Goal: Browse casually: Explore the website without a specific task or goal

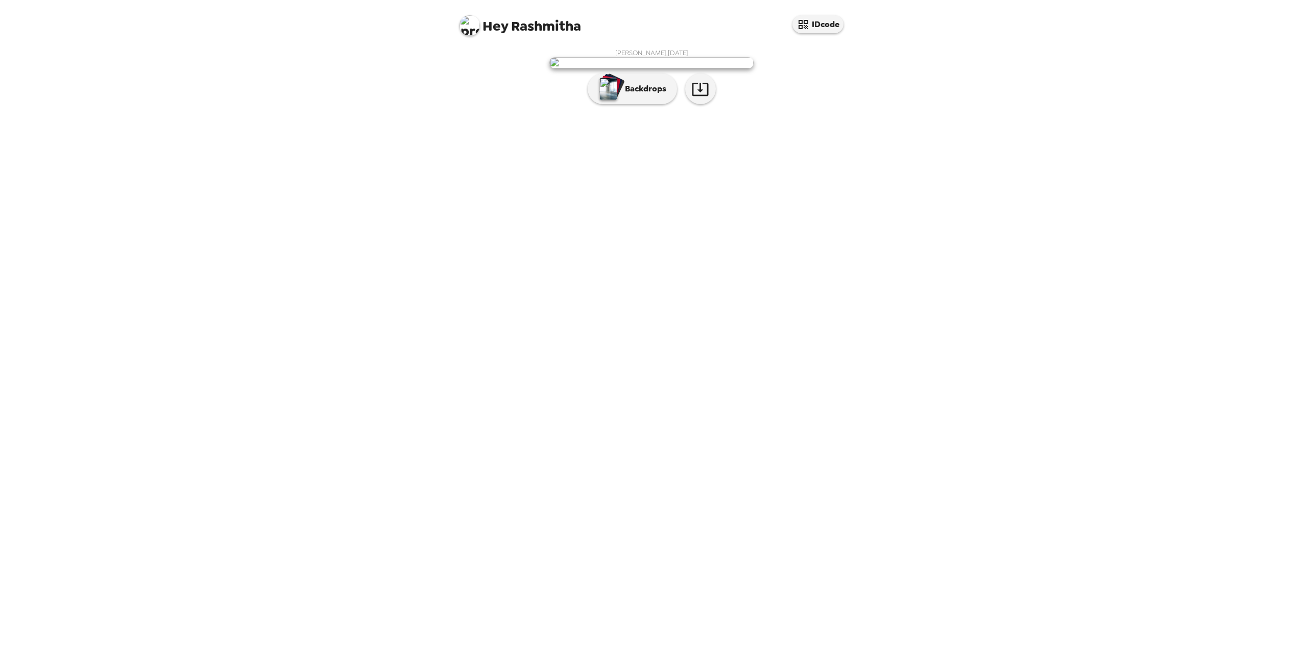
click at [650, 68] on img at bounding box center [651, 62] width 204 height 11
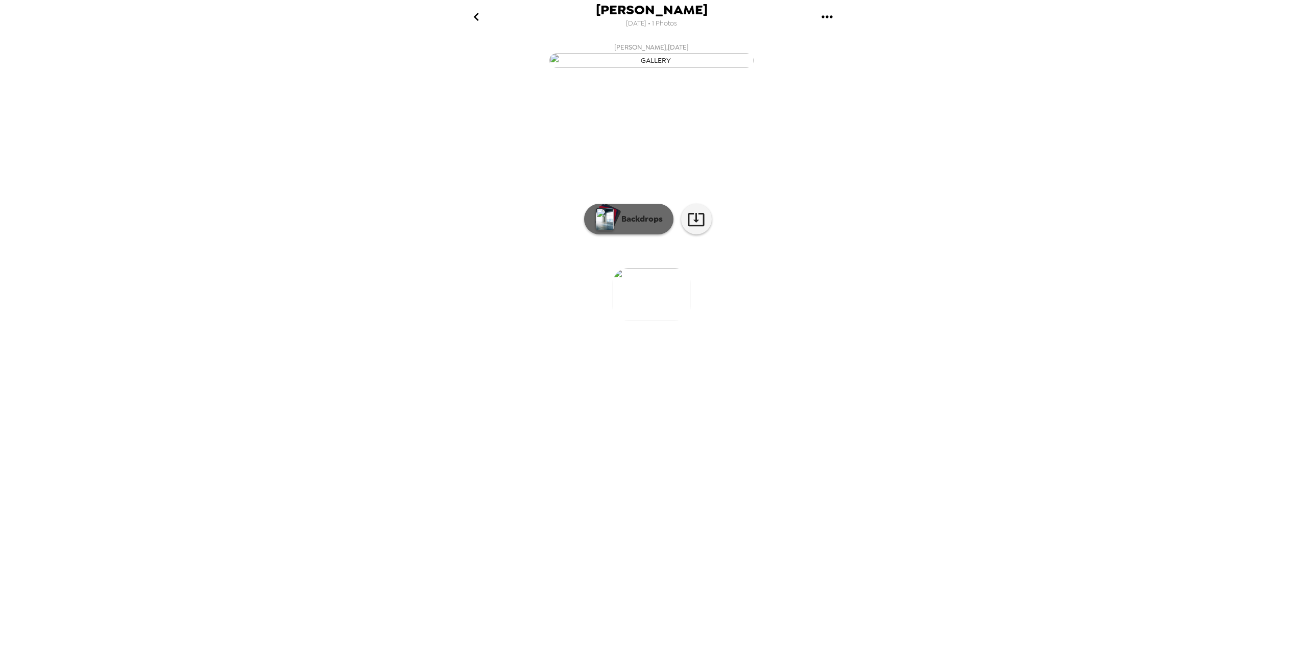
click at [599, 230] on img "button" at bounding box center [605, 219] width 18 height 22
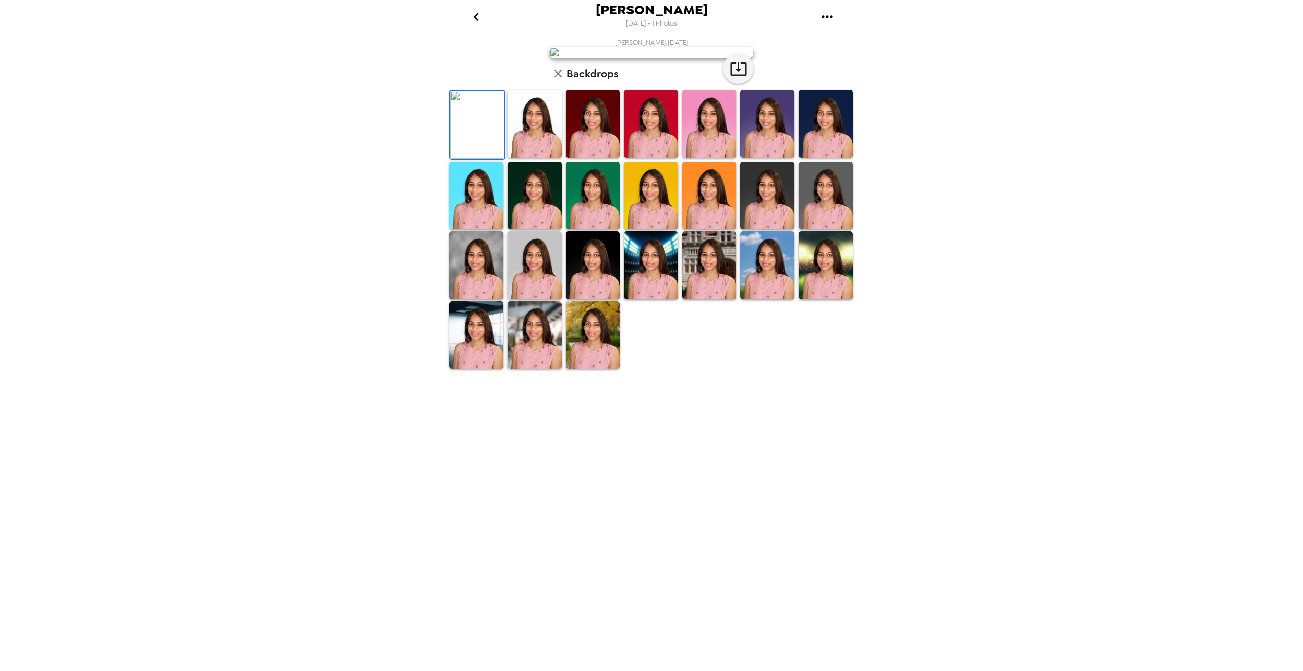
click at [597, 158] on img at bounding box center [593, 124] width 54 height 68
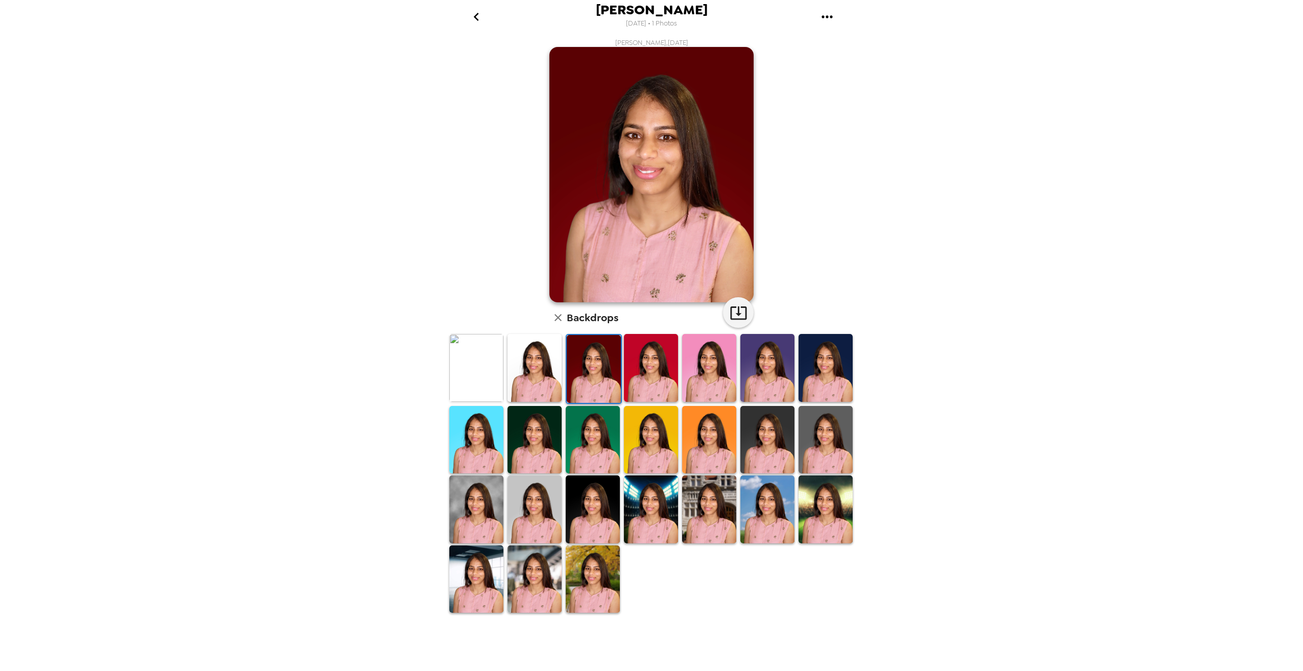
click at [835, 442] on img at bounding box center [826, 440] width 54 height 68
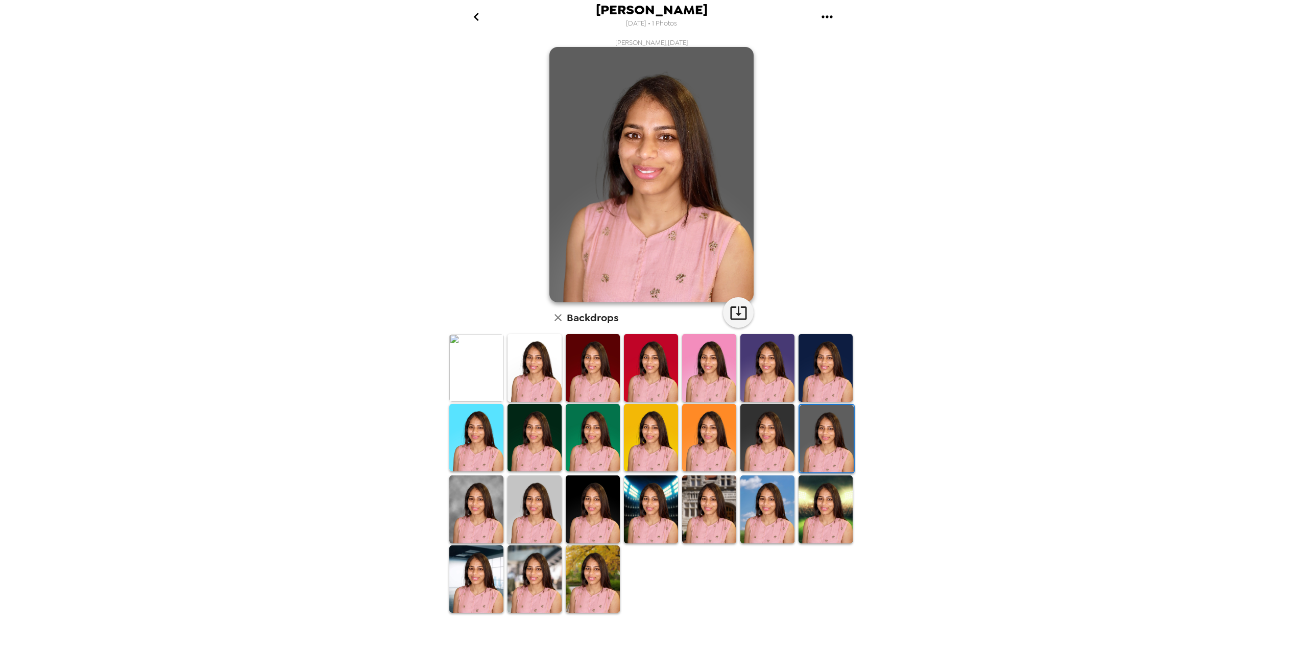
click at [606, 581] on img at bounding box center [593, 579] width 54 height 68
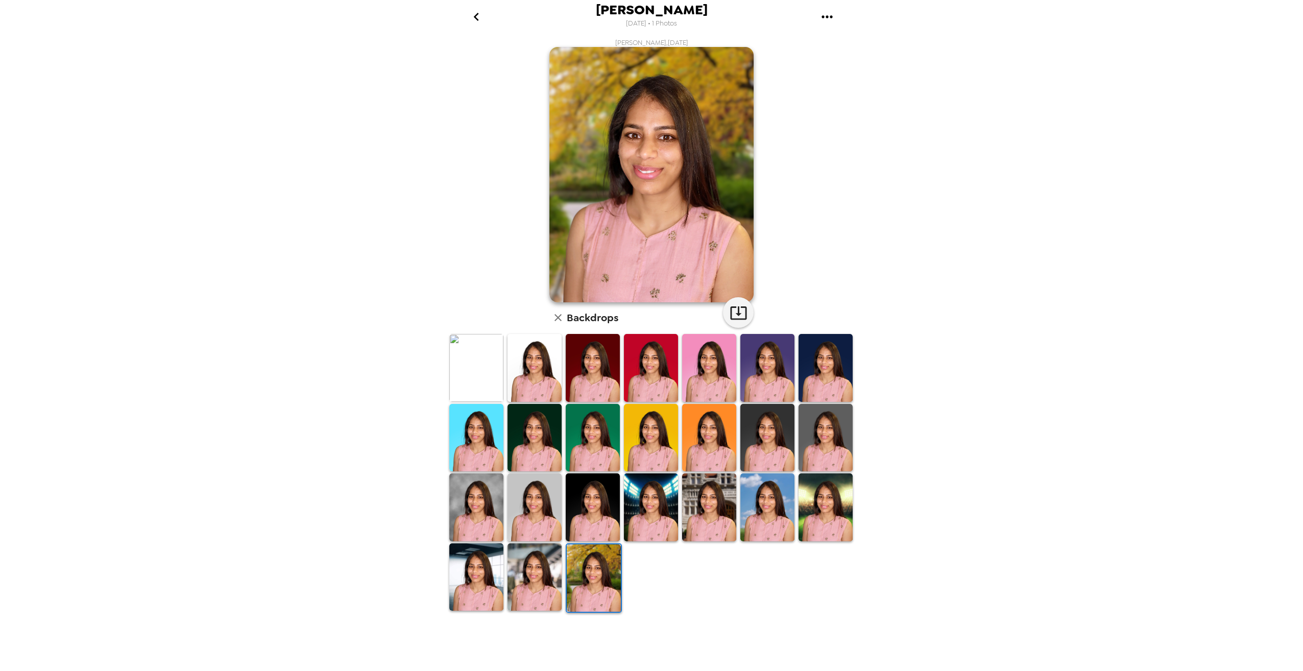
click at [537, 580] on img at bounding box center [535, 577] width 54 height 68
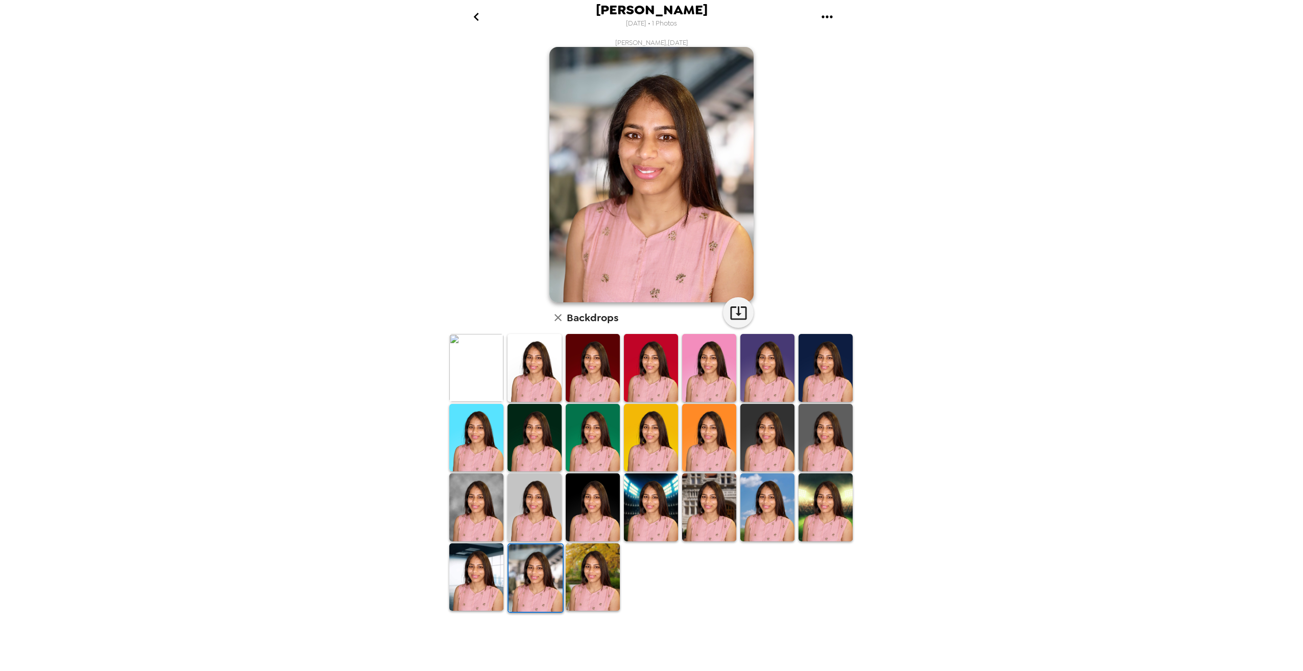
click at [471, 575] on img at bounding box center [476, 577] width 54 height 68
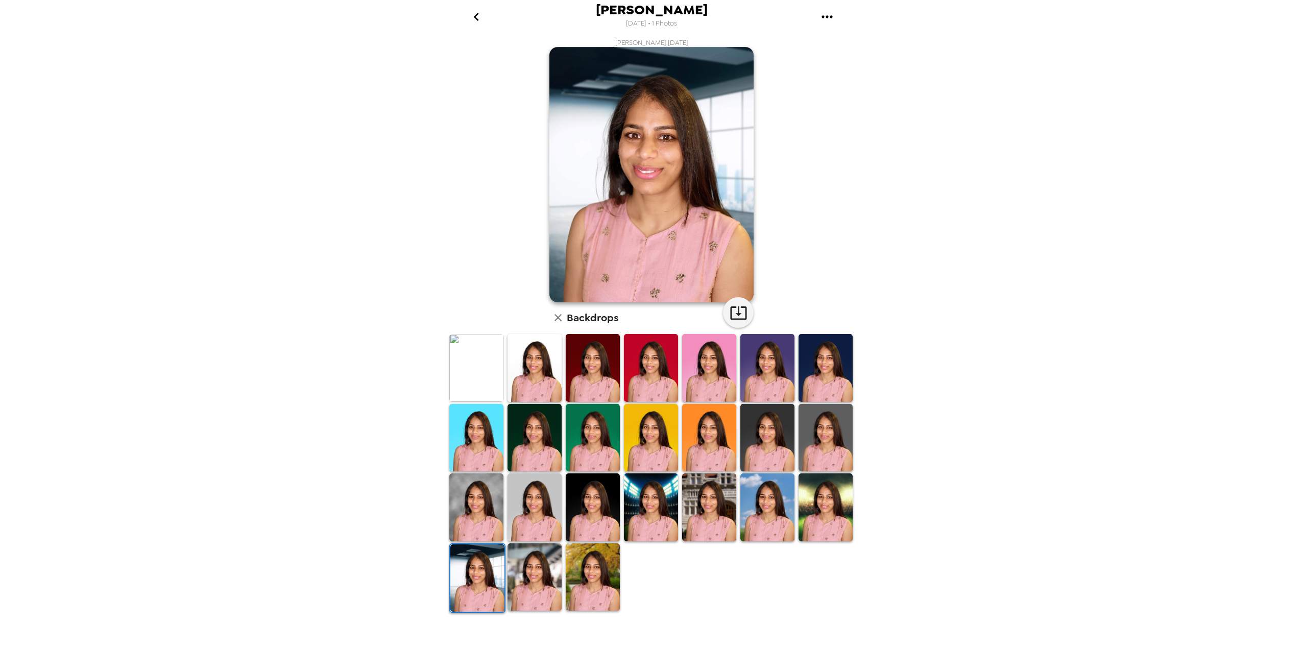
click at [593, 507] on img at bounding box center [593, 507] width 54 height 68
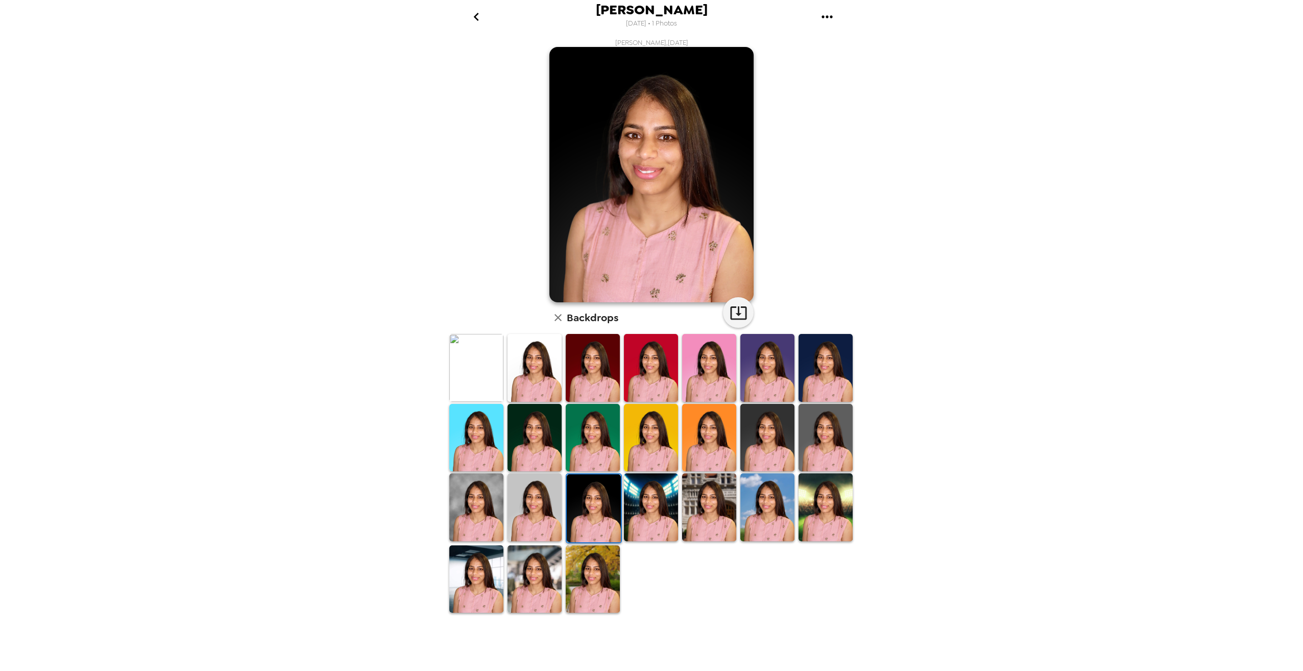
click at [772, 501] on img at bounding box center [767, 507] width 54 height 68
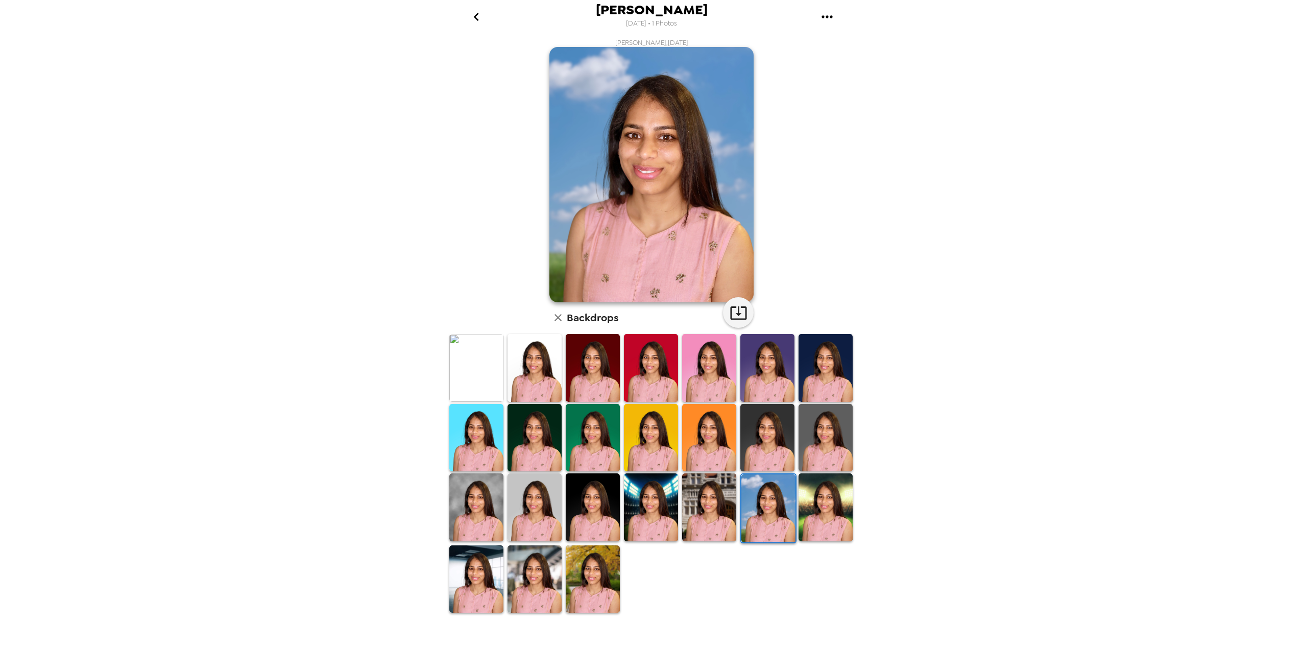
click at [481, 504] on img at bounding box center [476, 507] width 54 height 68
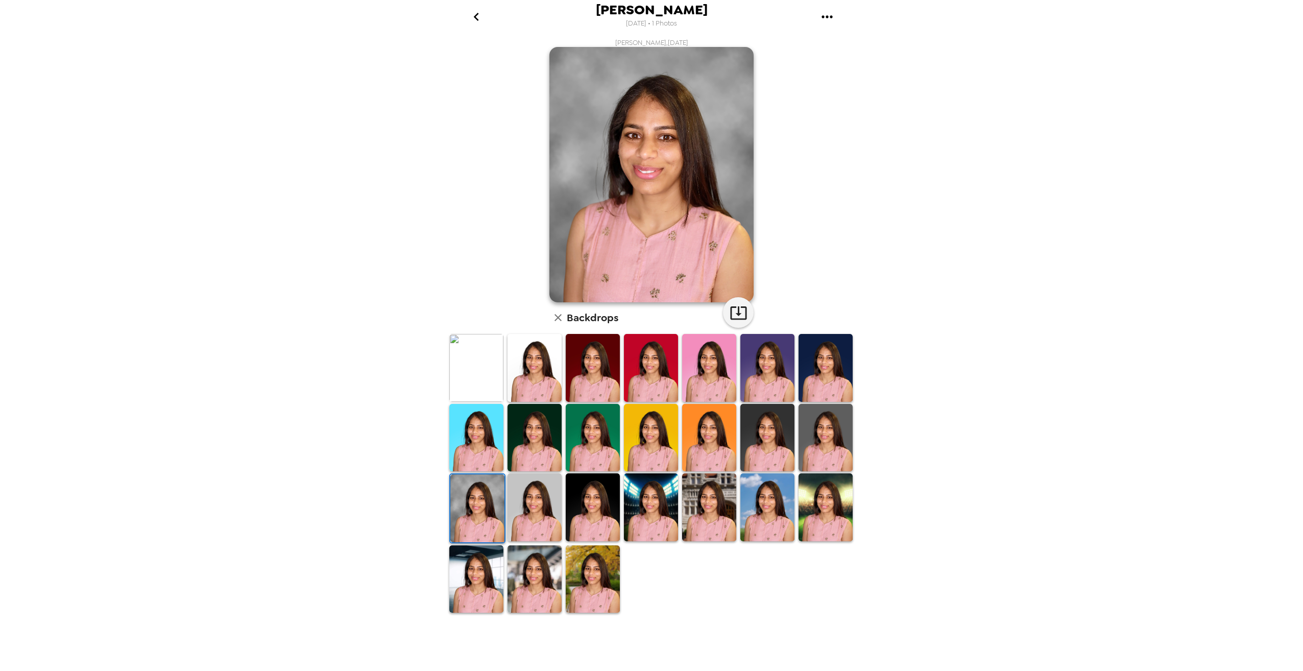
click at [720, 374] on img at bounding box center [709, 368] width 54 height 68
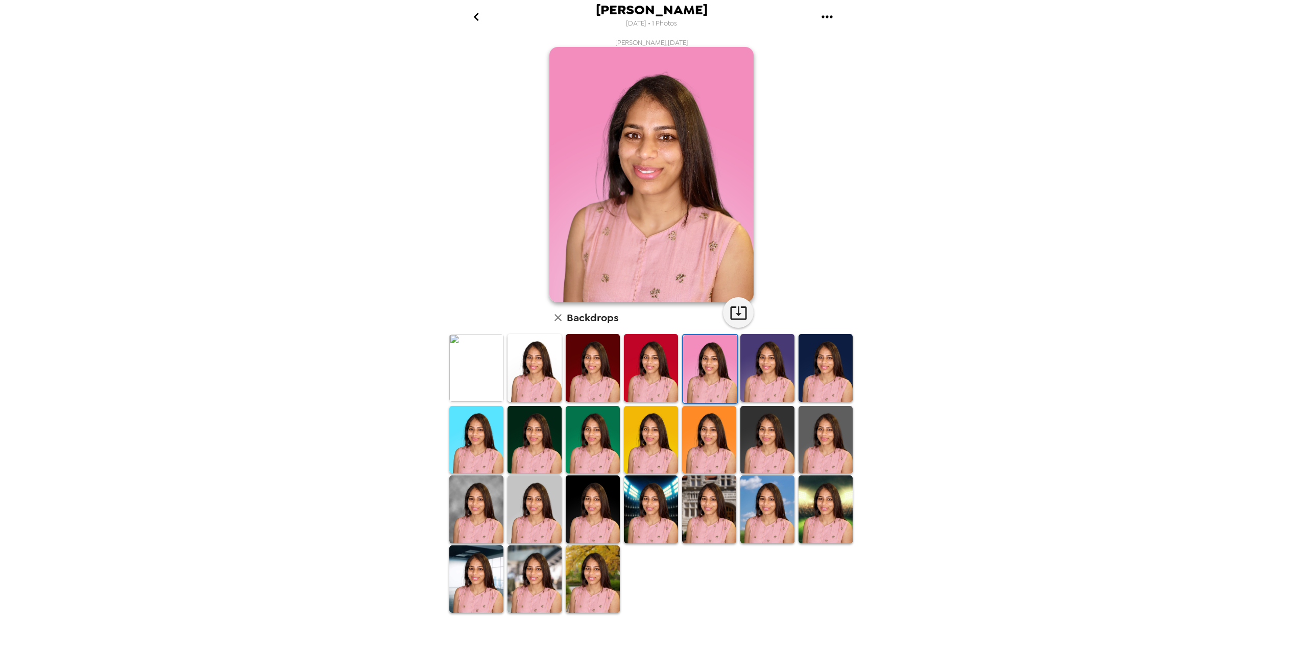
click at [778, 372] on img at bounding box center [767, 368] width 54 height 68
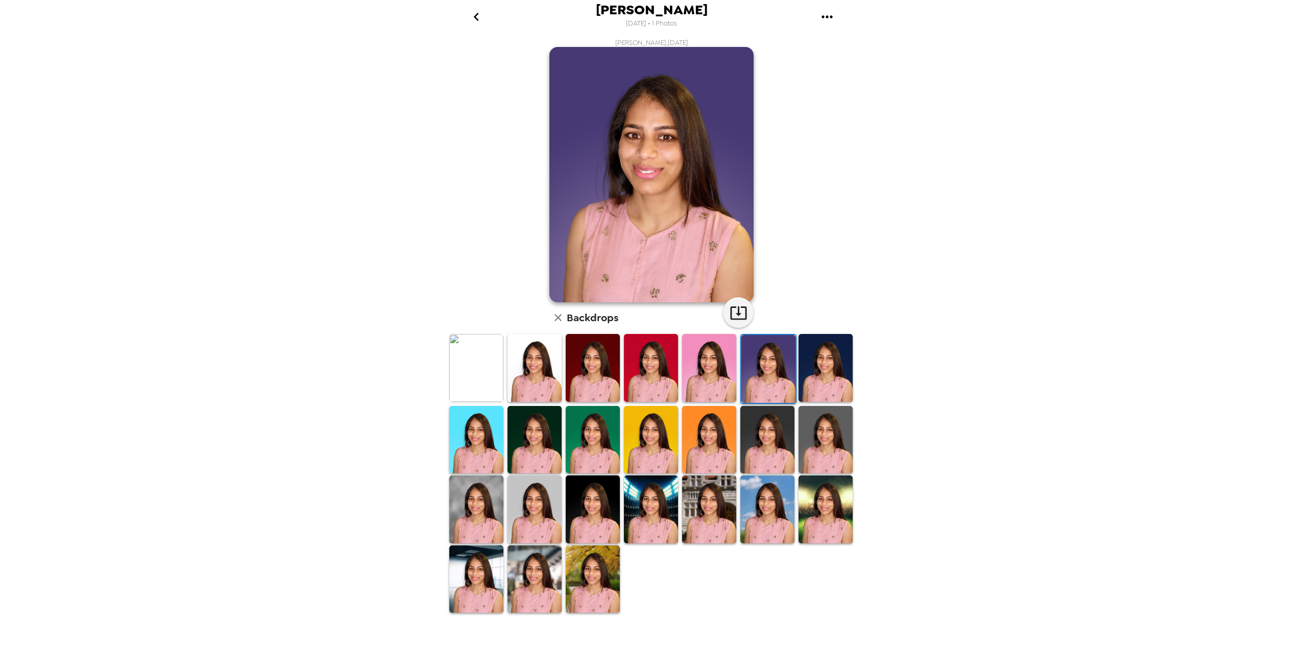
drag, startPoint x: 830, startPoint y: 372, endPoint x: 828, endPoint y: 378, distance: 6.9
click at [831, 372] on img at bounding box center [826, 368] width 54 height 68
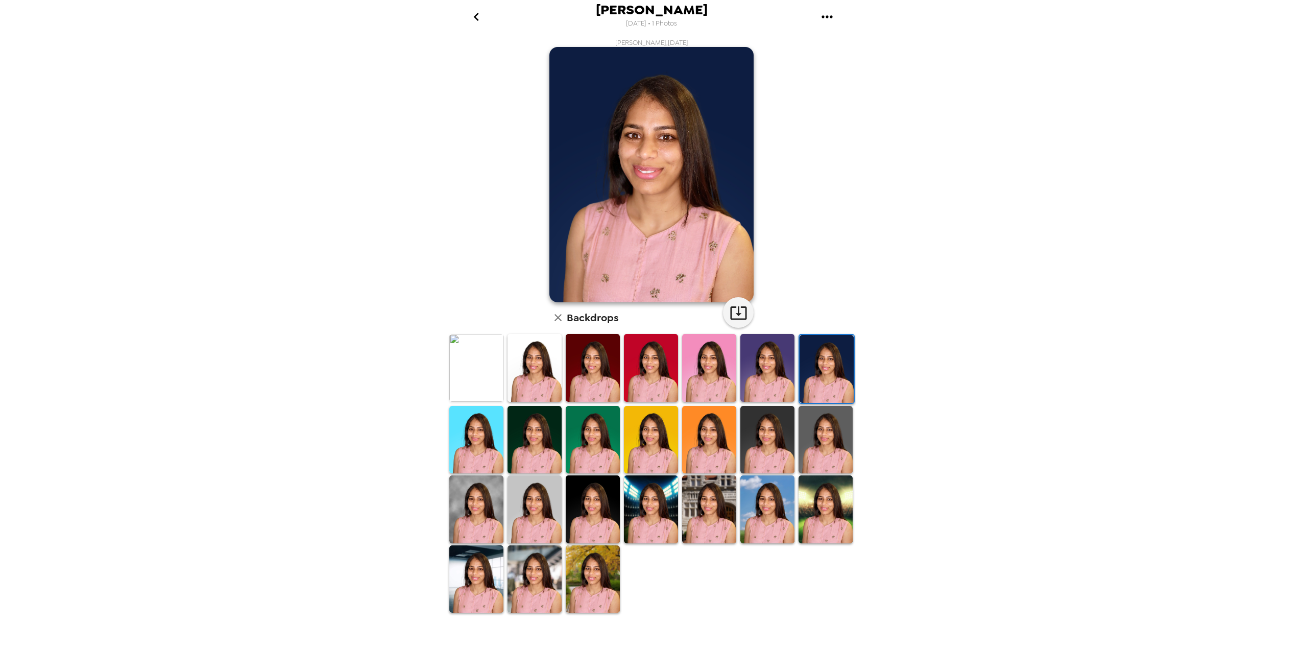
click at [603, 363] on img at bounding box center [593, 368] width 54 height 68
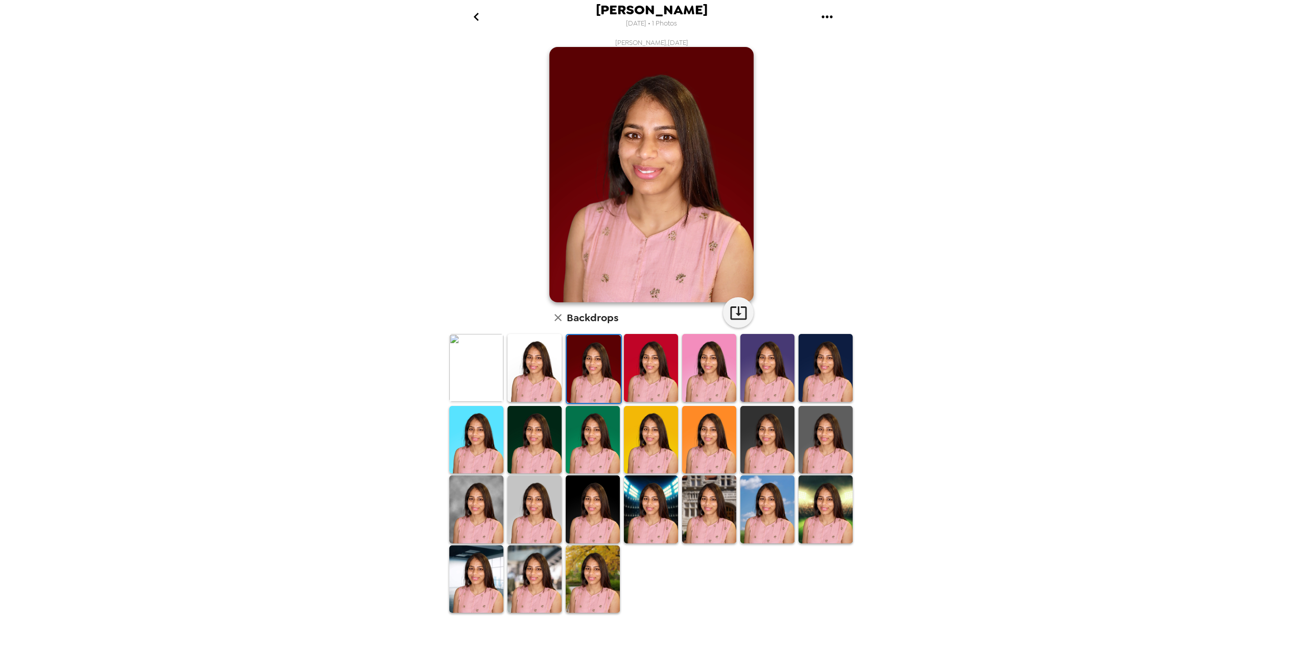
drag, startPoint x: 547, startPoint y: 369, endPoint x: 564, endPoint y: 413, distance: 46.7
click at [547, 370] on img at bounding box center [535, 368] width 54 height 68
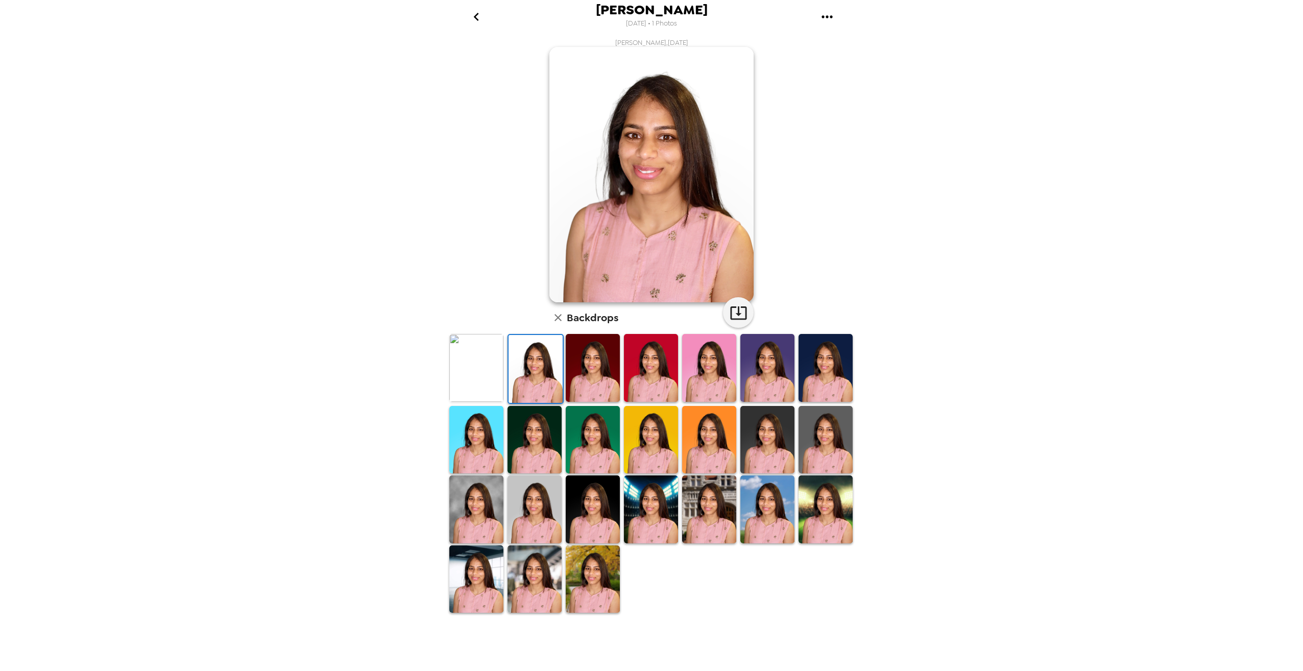
click at [1029, 385] on div "Rashmitha Gona [DATE] • 1 Photos [PERSON_NAME] , [DATE] Backdrops" at bounding box center [651, 335] width 1303 height 671
